Goal: Information Seeking & Learning: Learn about a topic

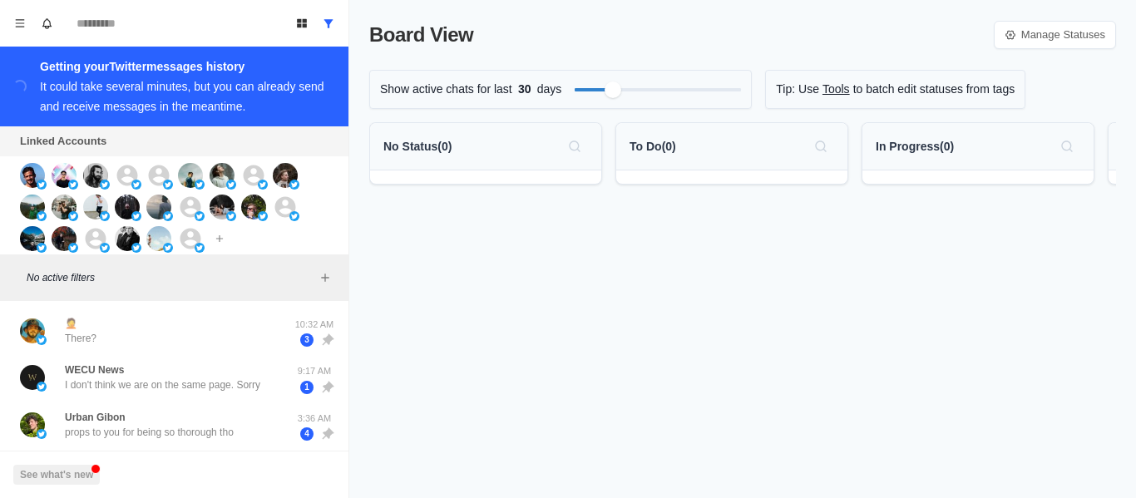
drag, startPoint x: 140, startPoint y: 354, endPoint x: 334, endPoint y: 345, distance: 194.1
click at [140, 354] on div "🤦 There? 10:32 AM 3" at bounding box center [174, 331] width 335 height 47
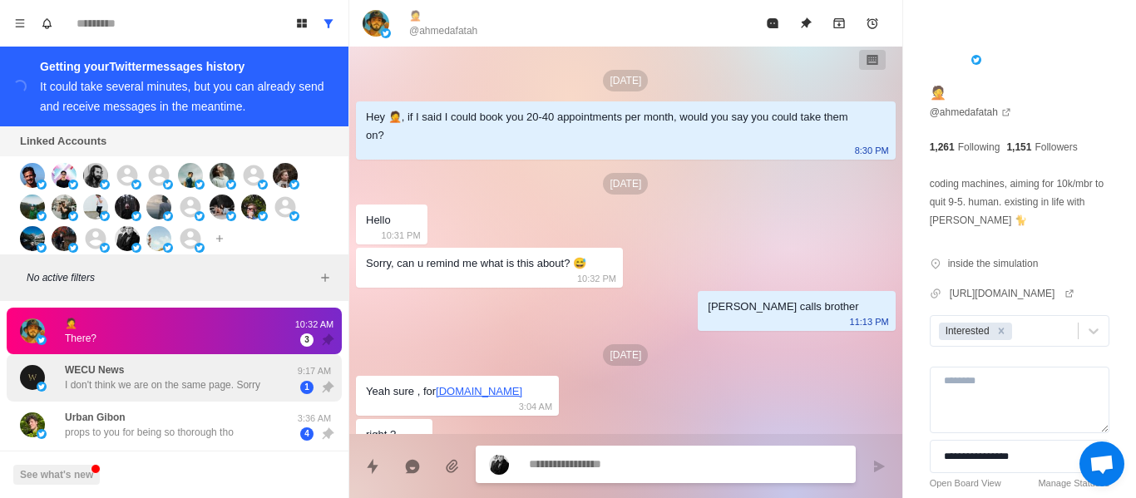
scroll to position [414, 0]
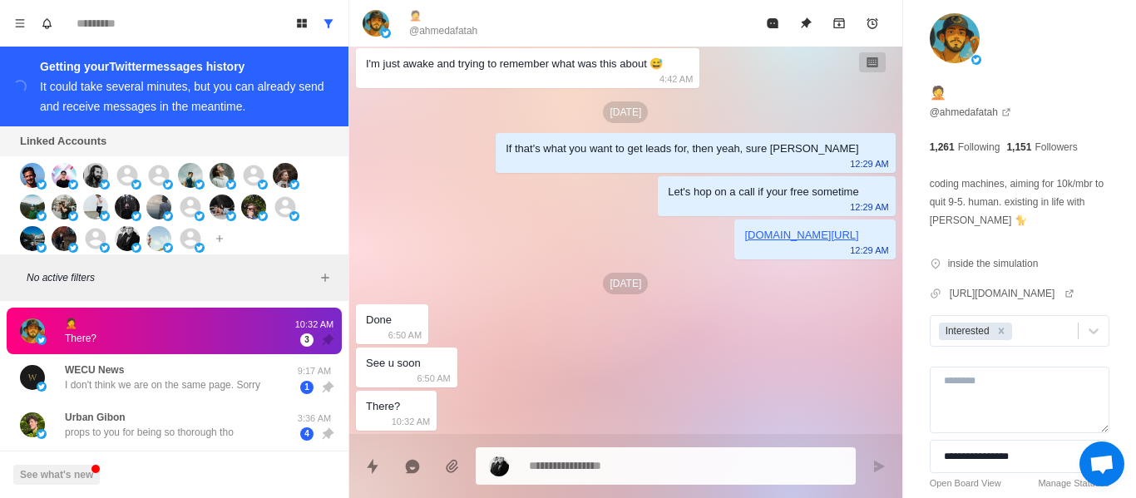
drag, startPoint x: 258, startPoint y: 359, endPoint x: 344, endPoint y: 371, distance: 87.3
click at [257, 360] on div "WECU News I don't think we are on the same page. Sorry 9:17 AM 1" at bounding box center [174, 377] width 335 height 47
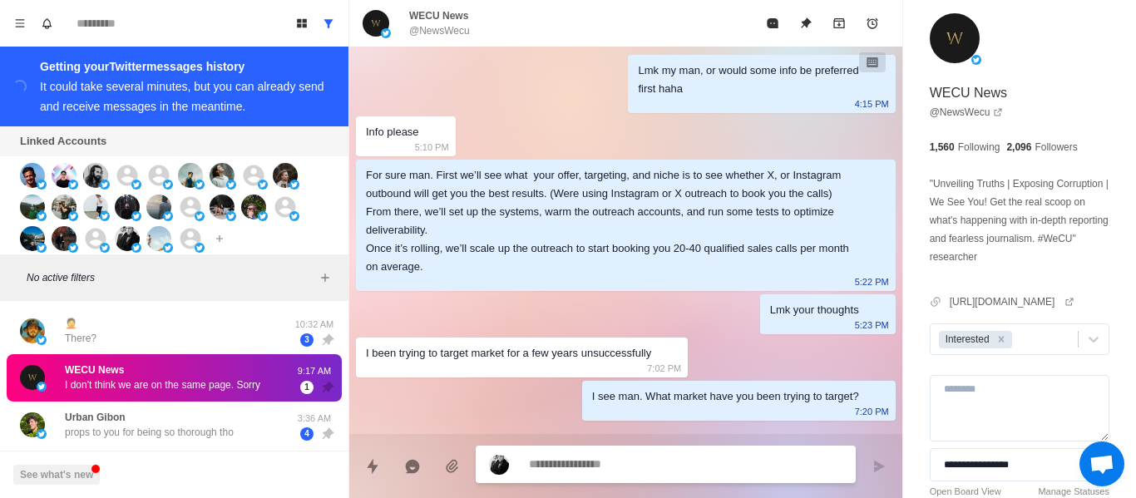
scroll to position [148, 0]
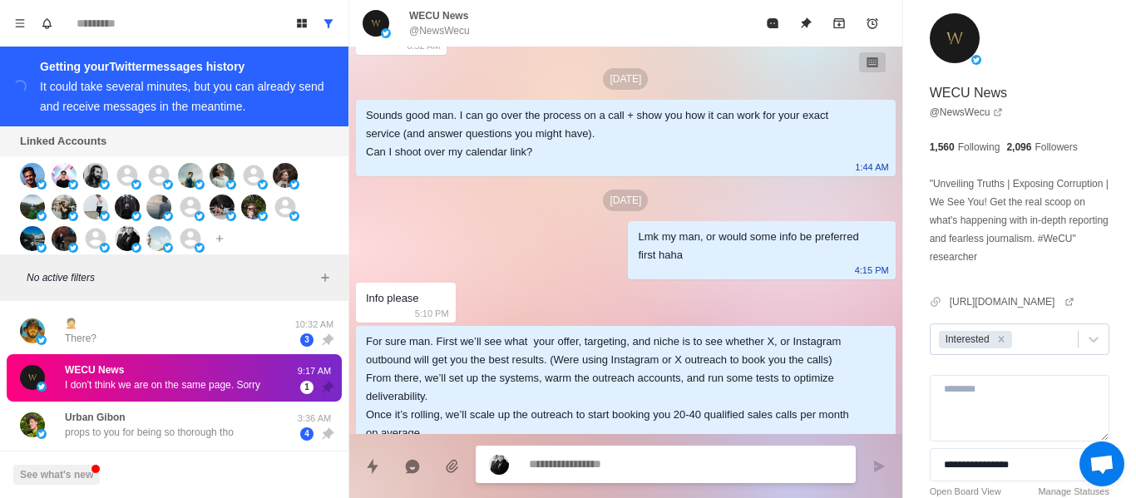
click at [1000, 336] on icon "Remove Interested" at bounding box center [1002, 340] width 12 height 12
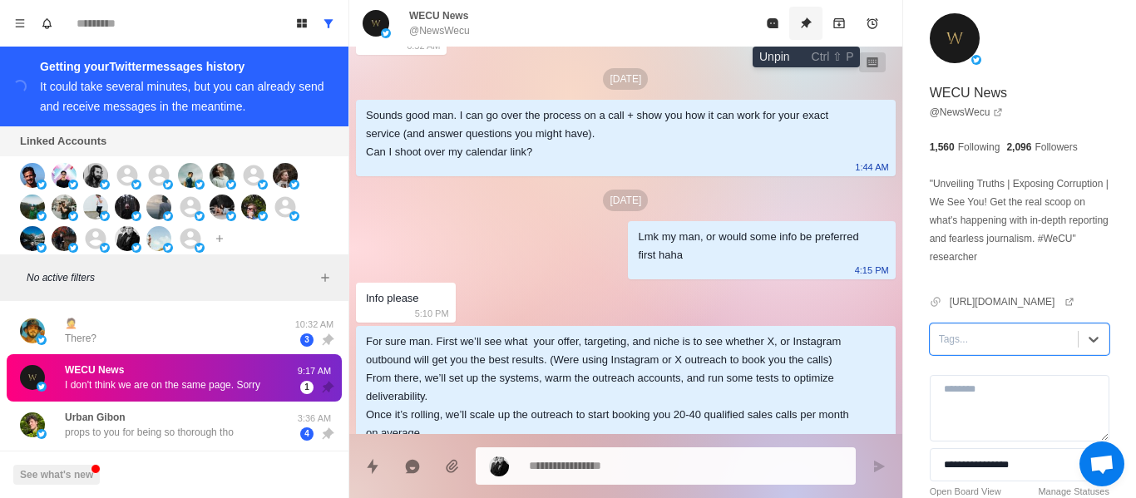
click at [809, 16] on button "Unpin" at bounding box center [806, 23] width 33 height 33
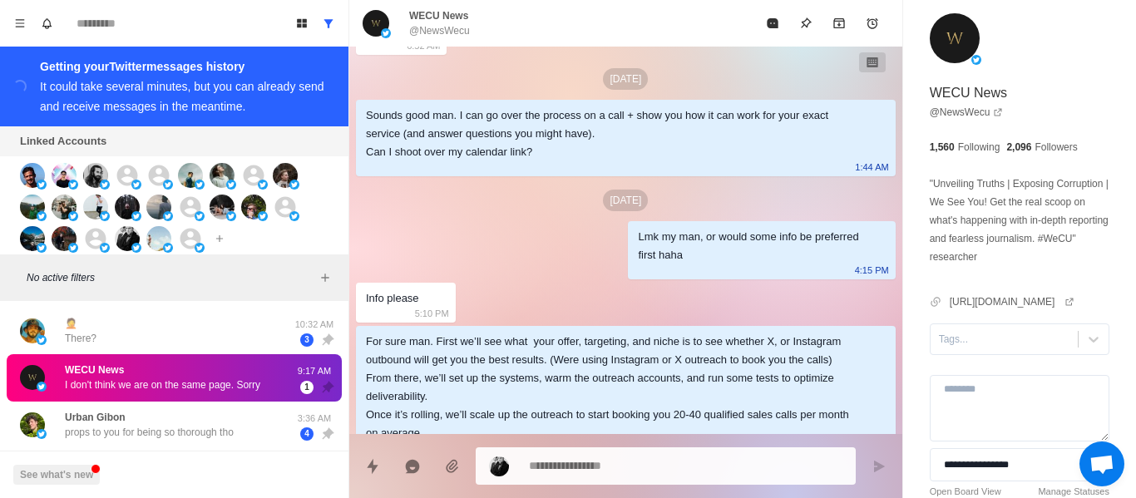
drag, startPoint x: 154, startPoint y: 410, endPoint x: 150, endPoint y: 397, distance: 13.9
click at [153, 410] on div "[PERSON_NAME] props to you for being so thorough tho" at bounding box center [157, 425] width 274 height 34
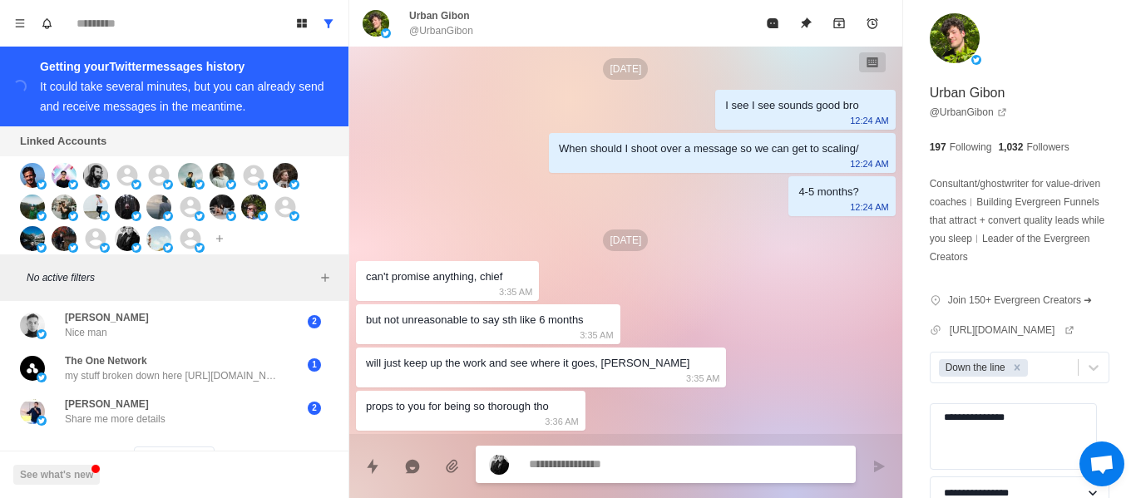
scroll to position [842, 0]
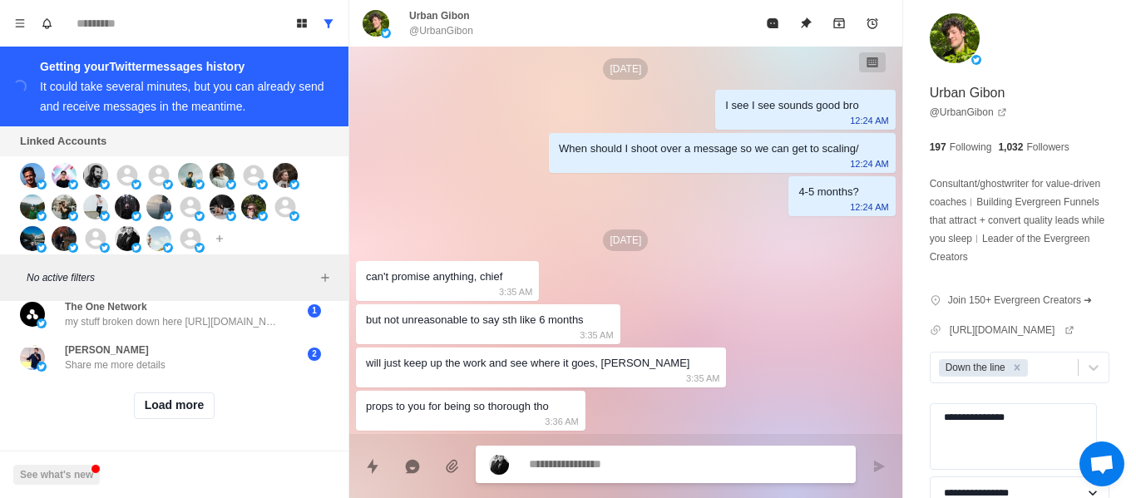
click at [151, 379] on div "Load more" at bounding box center [174, 405] width 335 height 53
click at [185, 393] on button "Load more" at bounding box center [175, 406] width 82 height 27
click at [186, 412] on div "Loading... Load more" at bounding box center [174, 405] width 335 height 53
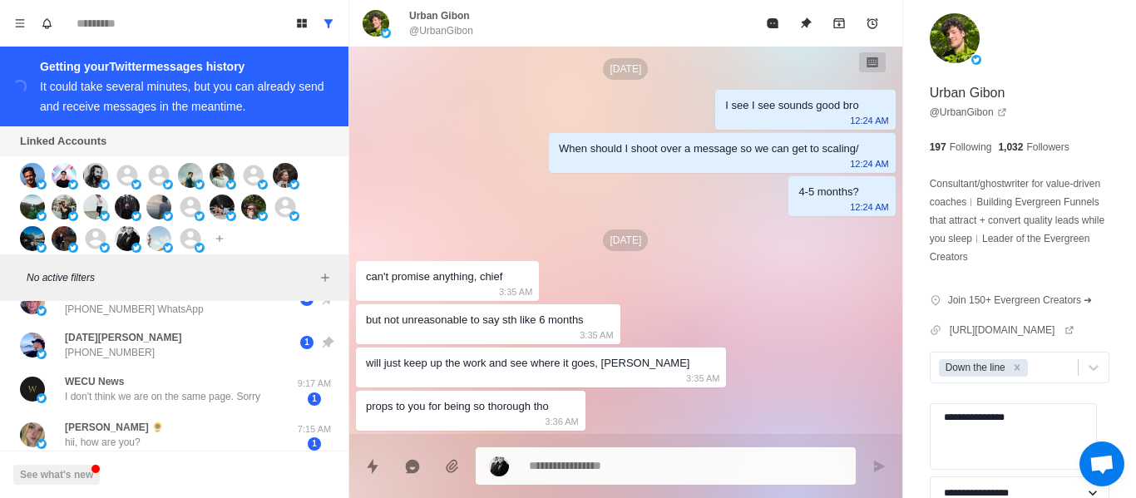
scroll to position [250, 0]
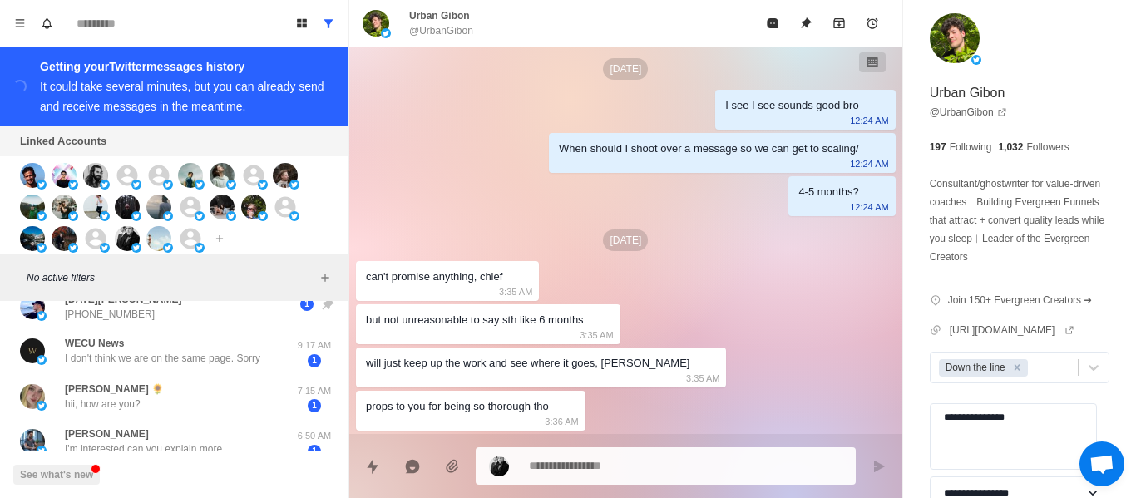
type textarea "*"
